Goal: Task Accomplishment & Management: Manage account settings

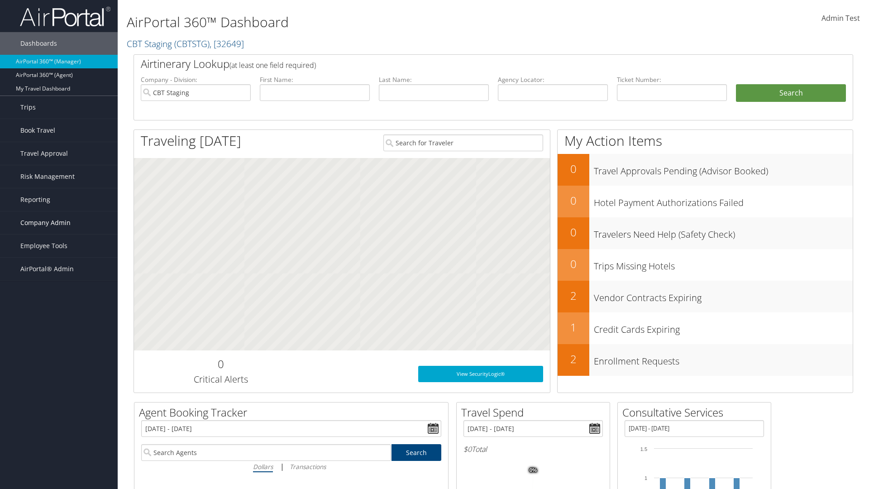
click at [59, 223] on span "Company Admin" at bounding box center [45, 222] width 50 height 23
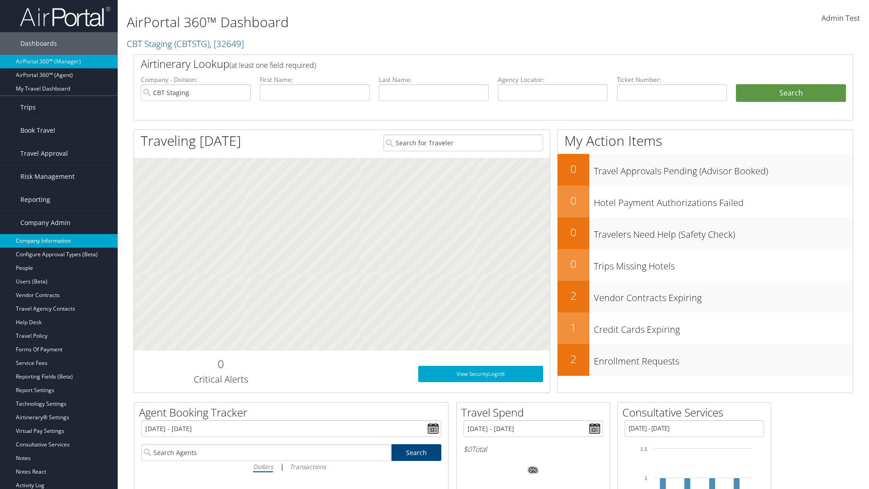
click at [59, 241] on link "Company Information" at bounding box center [59, 241] width 118 height 14
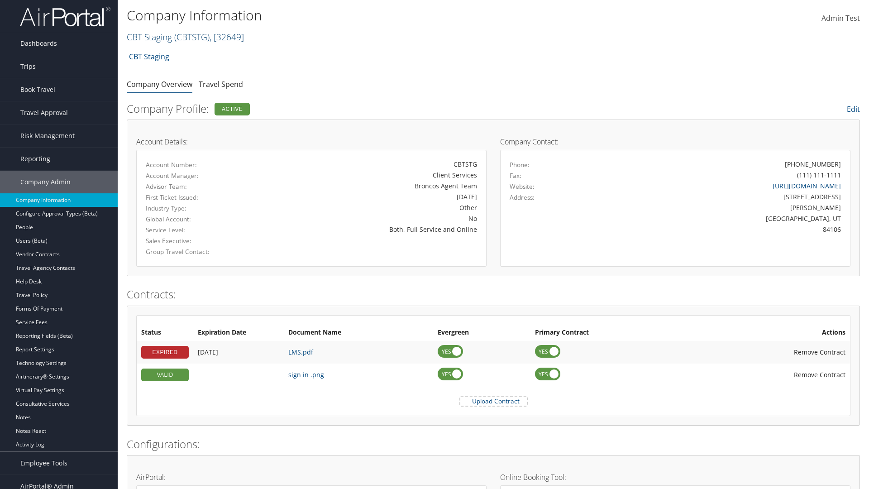
click at [149, 37] on link "CBT Staging ( CBTSTG ) , [ 32649 ]" at bounding box center [185, 37] width 117 height 12
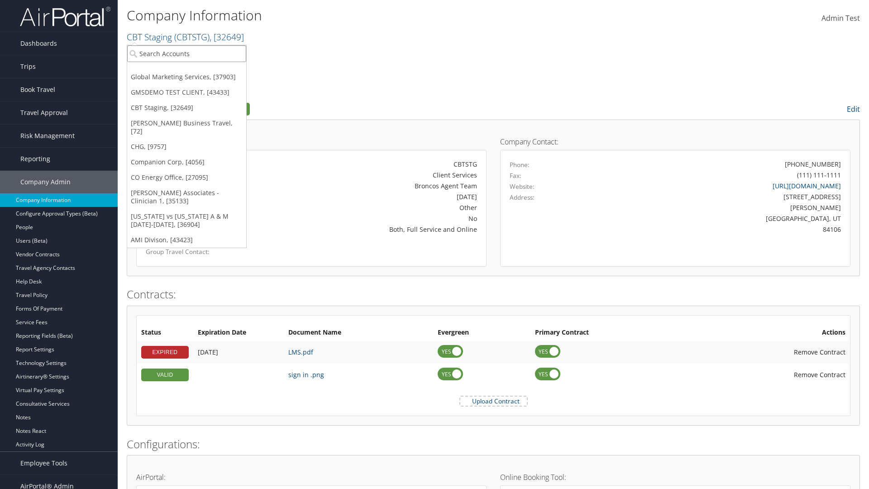
click at [187, 53] on input "search" at bounding box center [186, 53] width 119 height 17
type input "CBTSTG"
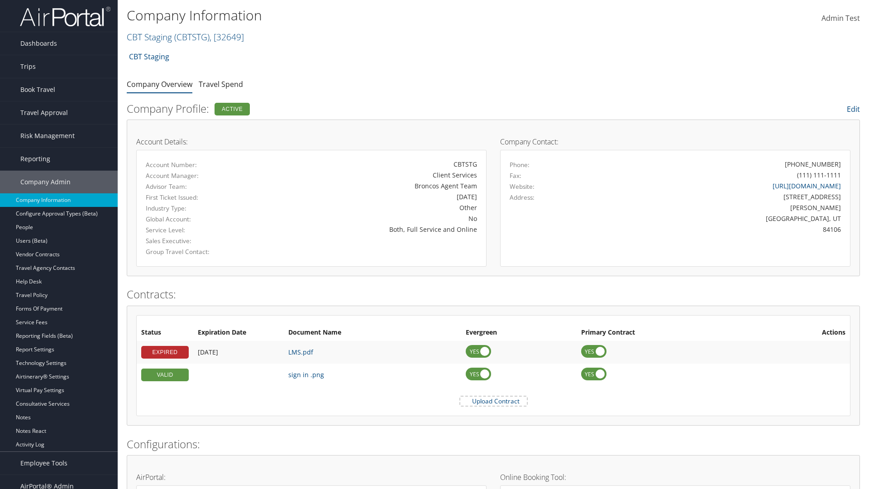
scroll to position [420, 0]
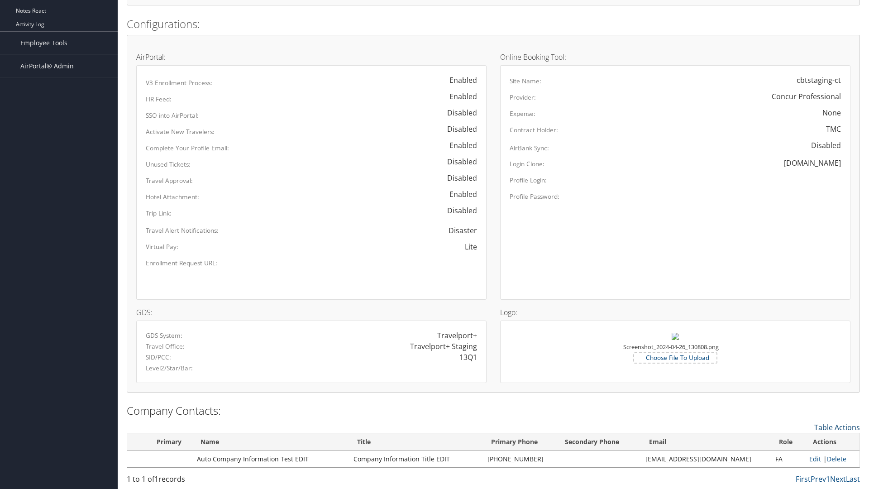
click at [837, 427] on link "Table Actions" at bounding box center [838, 427] width 46 height 10
click at [800, 441] on link "New Contact" at bounding box center [800, 441] width 119 height 15
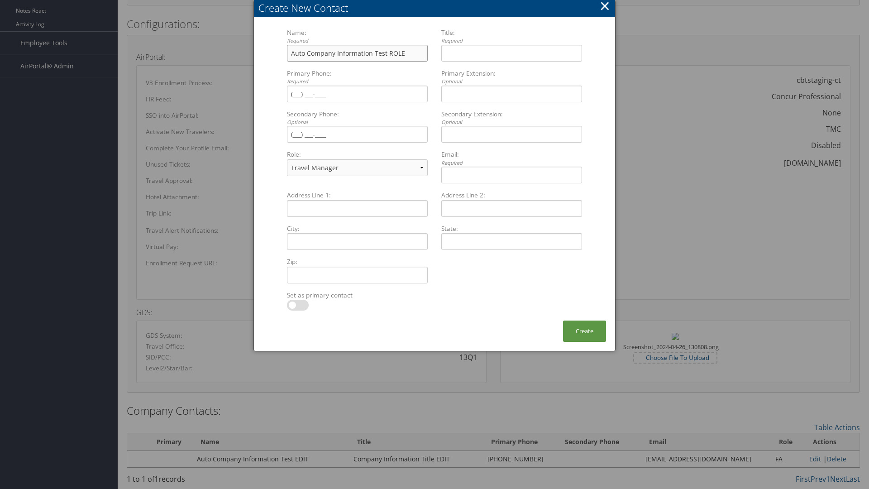
type input "Auto Company Information Test ROLE"
type input "Company Information Title ROLE"
type input "[PHONE_NUMBER]"
select select "EX"
type input "[PHONE_NUMBER]"
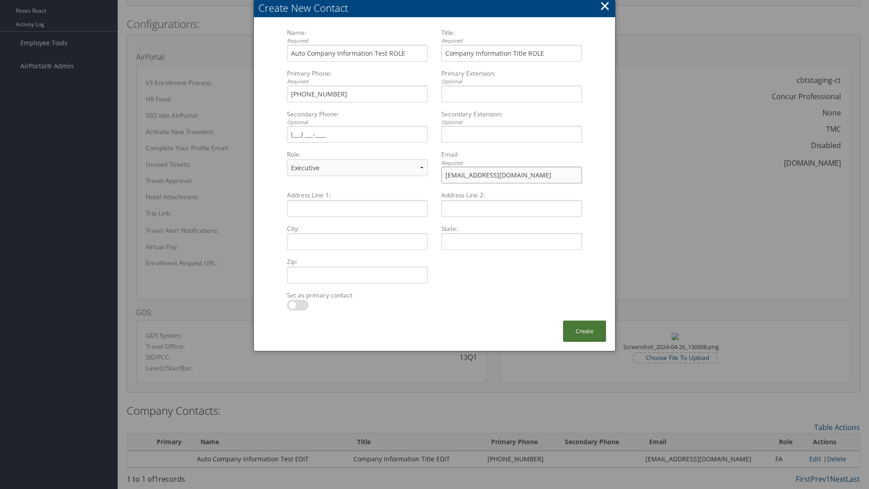
type input "[EMAIL_ADDRESS][DOMAIN_NAME]"
click at [585, 331] on button "Create" at bounding box center [584, 331] width 43 height 21
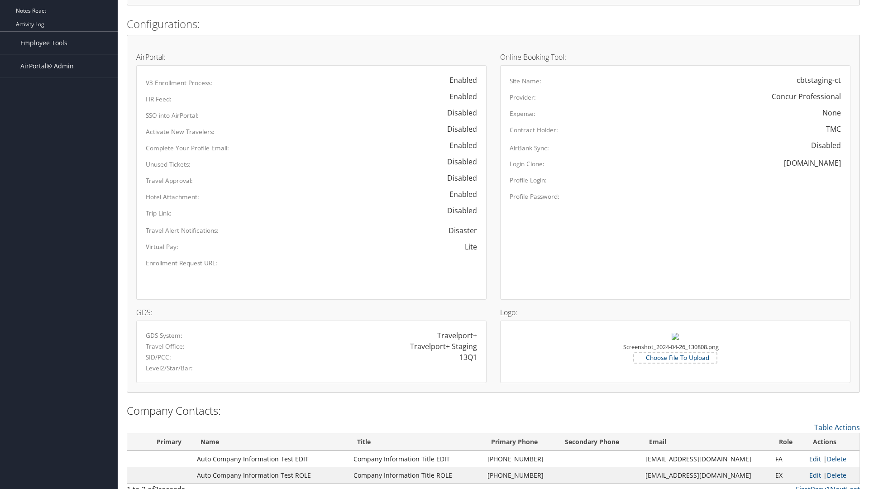
click at [810, 459] on link "Edit" at bounding box center [816, 459] width 12 height 9
select select "FA"
